Goal: Find contact information: Find contact information

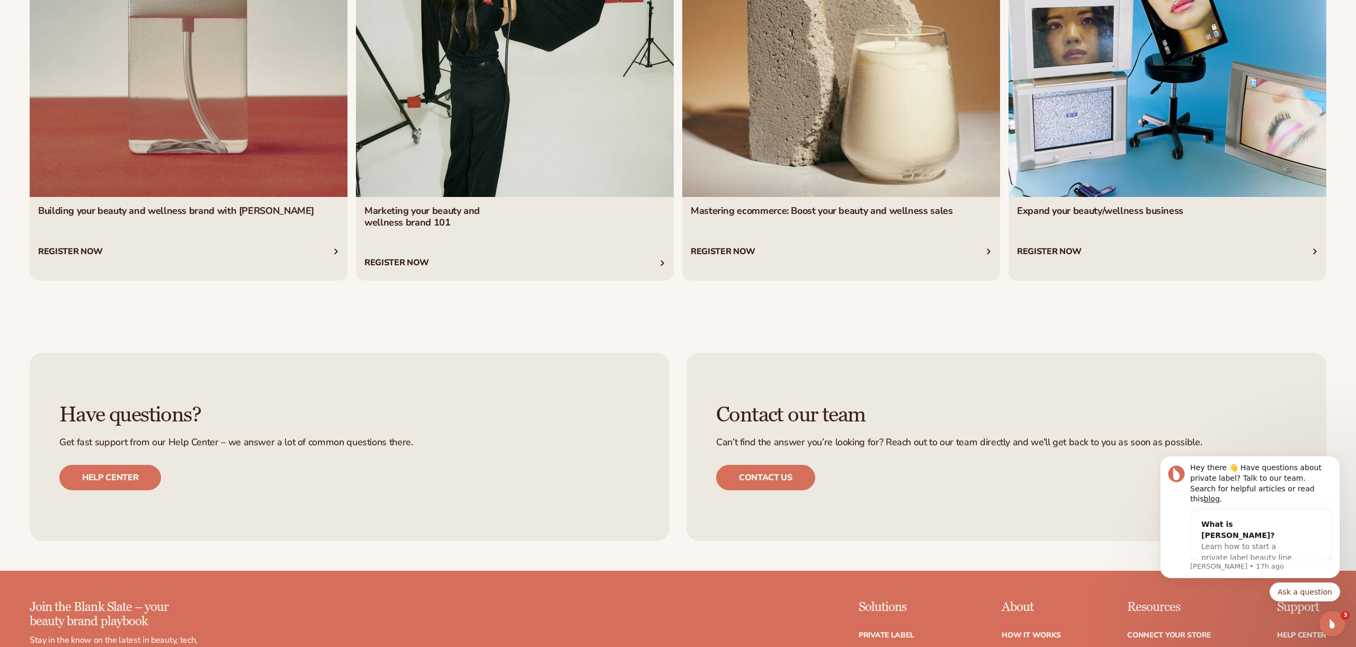
scroll to position [5871, 0]
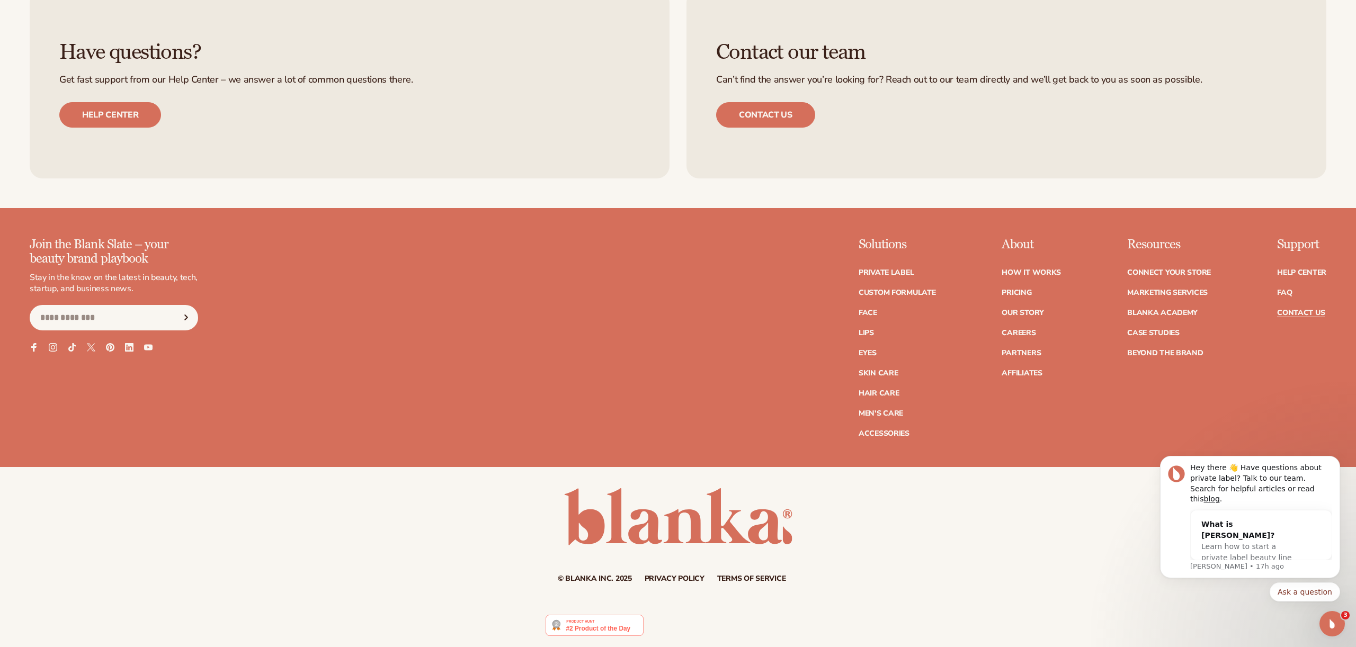
click at [1285, 316] on link "Contact Us" at bounding box center [1301, 312] width 48 height 7
